Goal: Obtain resource: Download file/media

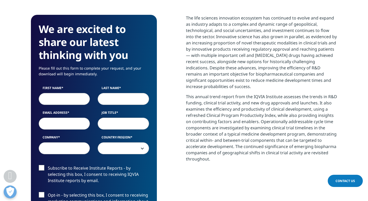
scroll to position [224, 0]
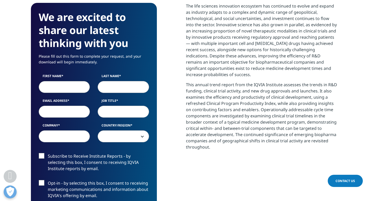
click at [70, 85] on input "First Name" at bounding box center [64, 87] width 51 height 12
type input "[PERSON_NAME]"
type input "Gong"
type input "[EMAIL_ADDRESS][DOMAIN_NAME]"
type input "personal"
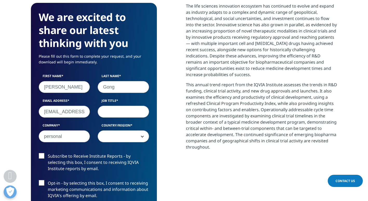
select select "[GEOGRAPHIC_DATA]"
click at [109, 117] on input "Job Title" at bounding box center [123, 112] width 51 height 12
type input "MA manager"
click at [88, 139] on input "personal" at bounding box center [64, 136] width 51 height 12
click at [164, 140] on div "We are excited to share our latest thinking with you Please fill out this form …" at bounding box center [184, 146] width 306 height 287
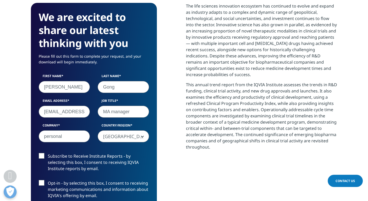
click at [43, 155] on label "Subscribe to Receive Institute Reports - by selecting this box, I consent to re…" at bounding box center [94, 164] width 110 height 22
click at [48, 153] on input "Subscribe to Receive Institute Reports - by selecting this box, I consent to re…" at bounding box center [48, 153] width 0 height 0
click at [42, 183] on label "Opt-in - by selecting this box, I consent to receiving marketing communications…" at bounding box center [94, 191] width 110 height 22
click at [48, 180] on input "Opt-in - by selecting this box, I consent to receiving marketing communications…" at bounding box center [48, 180] width 0 height 0
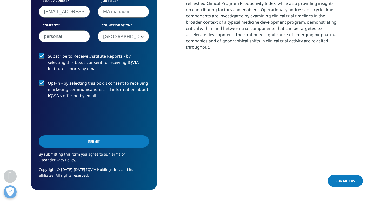
scroll to position [334, 0]
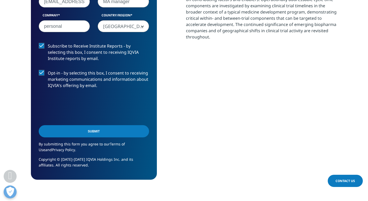
click at [86, 129] on input "Submit" at bounding box center [94, 131] width 110 height 12
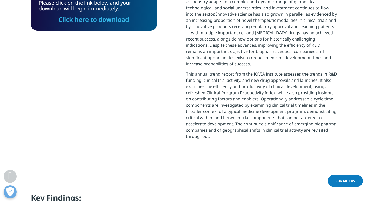
scroll to position [3, 3]
click at [106, 18] on link "Click here to download" at bounding box center [93, 19] width 71 height 9
